Goal: Find specific page/section

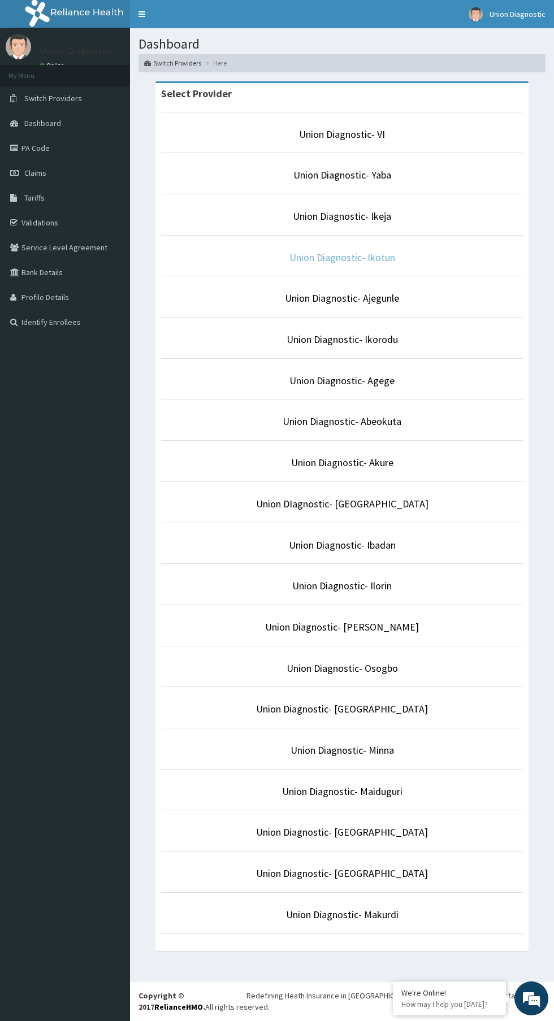
click at [351, 257] on link "Union Diagnostic- Ikotun" at bounding box center [342, 257] width 106 height 13
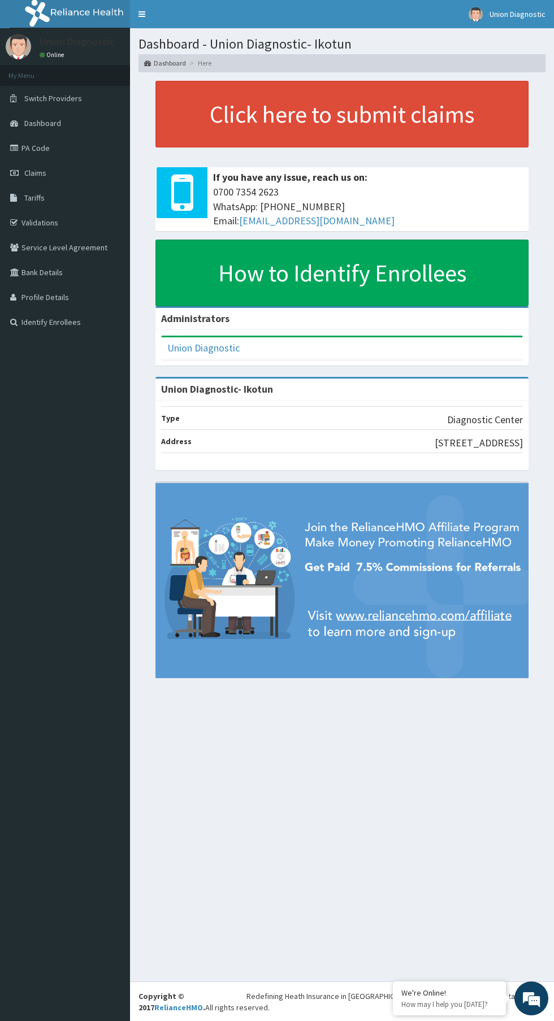
click at [40, 148] on link "PA Code" at bounding box center [65, 148] width 130 height 25
